Goal: Check status: Check status

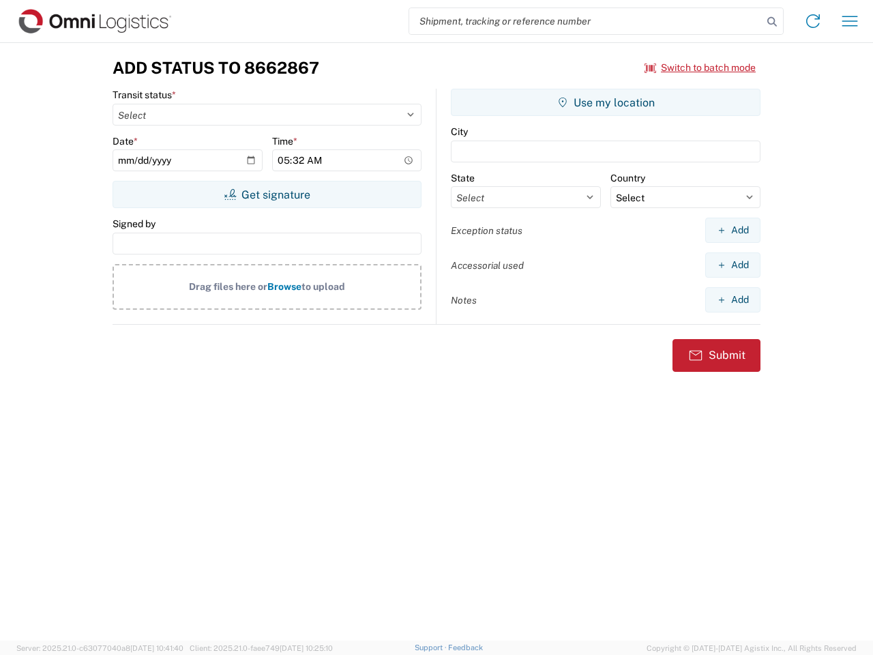
click at [586, 21] on input "search" at bounding box center [585, 21] width 353 height 26
click at [772, 22] on icon at bounding box center [771, 21] width 19 height 19
click at [813, 21] on icon at bounding box center [813, 21] width 22 height 22
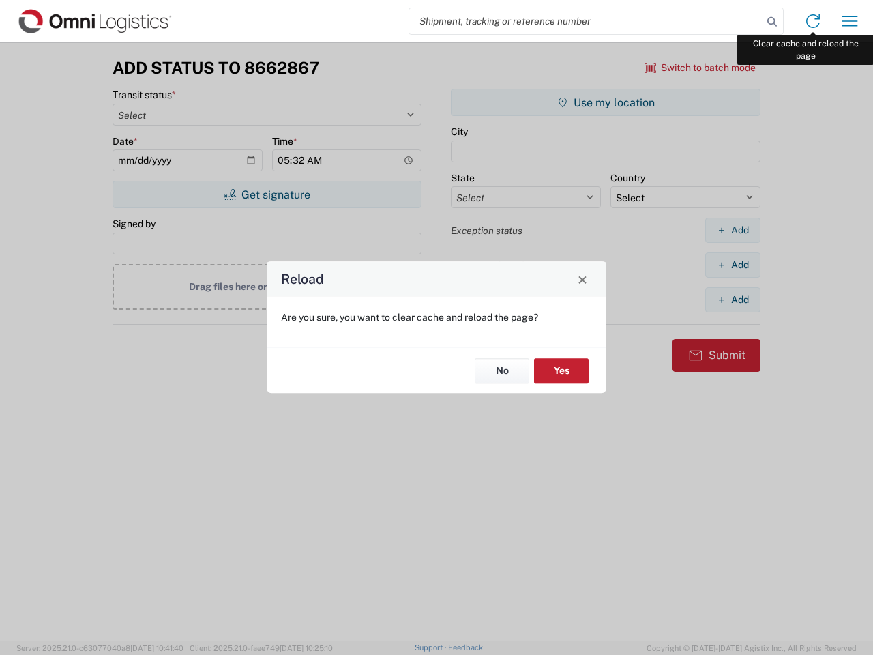
click at [850, 21] on div "Reload Are you sure, you want to clear cache and reload the page? No Yes" at bounding box center [436, 327] width 873 height 655
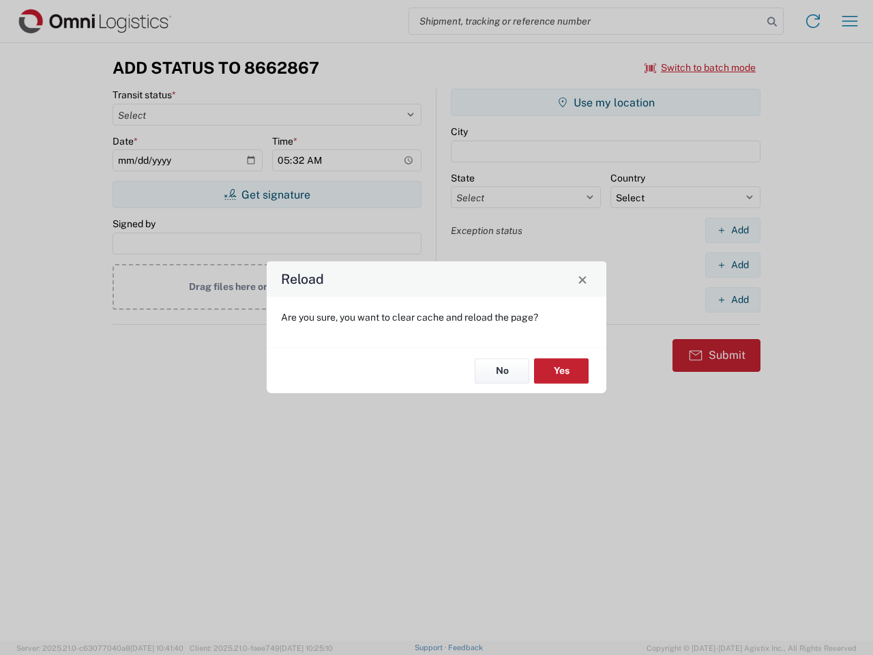
click at [700, 68] on div "Reload Are you sure, you want to clear cache and reload the page? No Yes" at bounding box center [436, 327] width 873 height 655
click at [267, 194] on div "Reload Are you sure, you want to clear cache and reload the page? No Yes" at bounding box center [436, 327] width 873 height 655
click at [606, 102] on div "Reload Are you sure, you want to clear cache and reload the page? No Yes" at bounding box center [436, 327] width 873 height 655
click at [732, 230] on div "Reload Are you sure, you want to clear cache and reload the page? No Yes" at bounding box center [436, 327] width 873 height 655
click at [732, 265] on div "Reload Are you sure, you want to clear cache and reload the page? No Yes" at bounding box center [436, 327] width 873 height 655
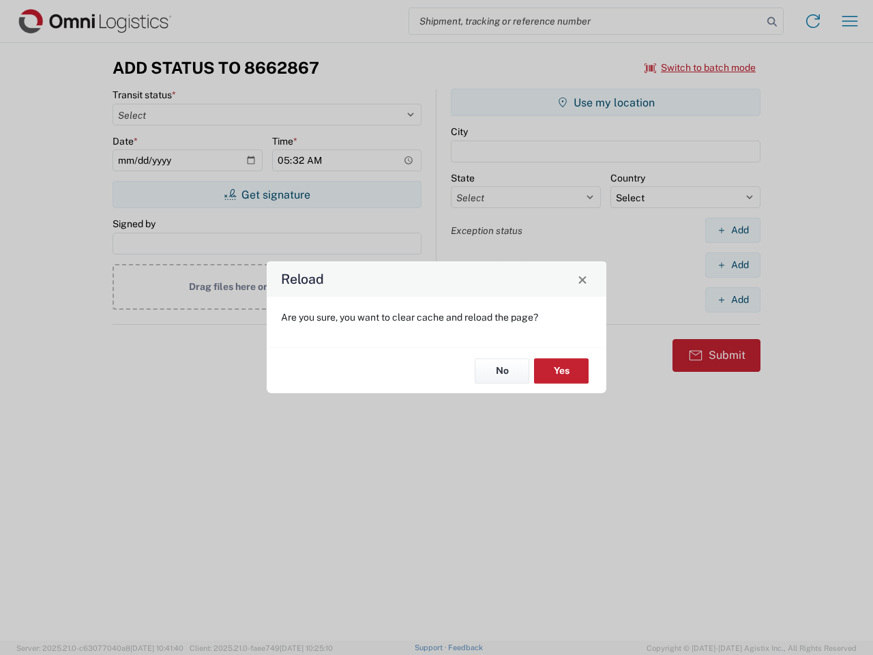
click at [732, 299] on div "Reload Are you sure, you want to clear cache and reload the page? No Yes" at bounding box center [436, 327] width 873 height 655
